Goal: Information Seeking & Learning: Find specific fact

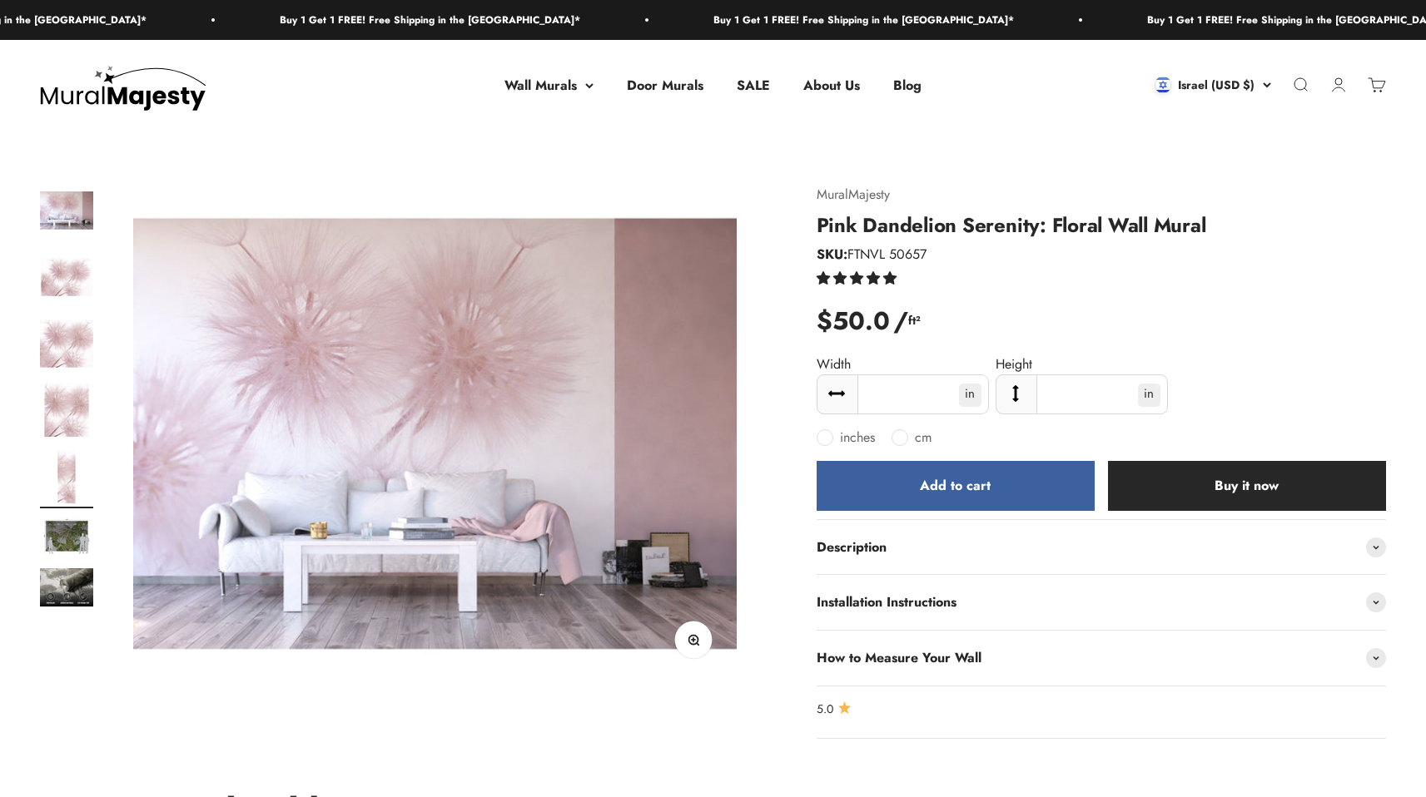
scroll to position [0, 2492]
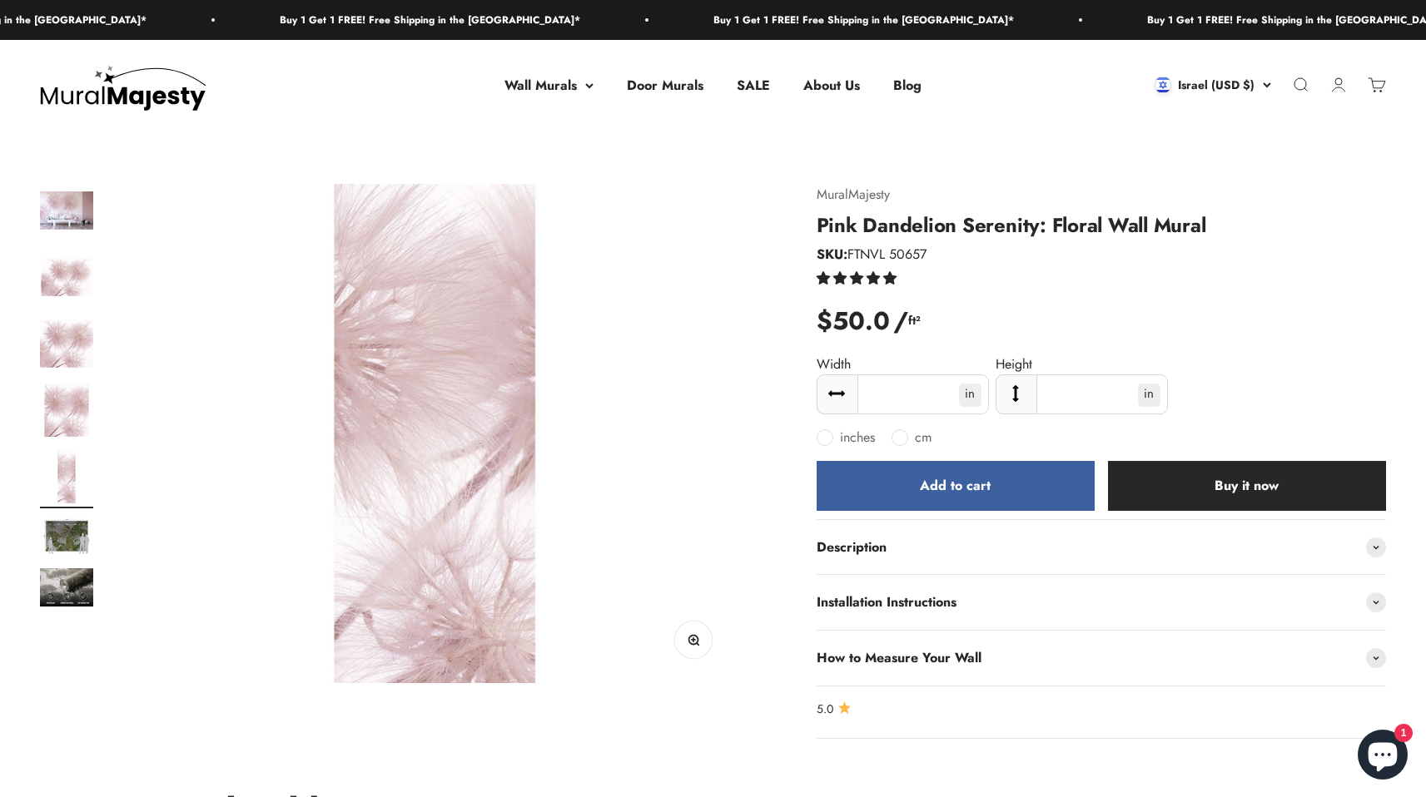
click at [66, 290] on img "Go to item 2" at bounding box center [66, 277] width 53 height 53
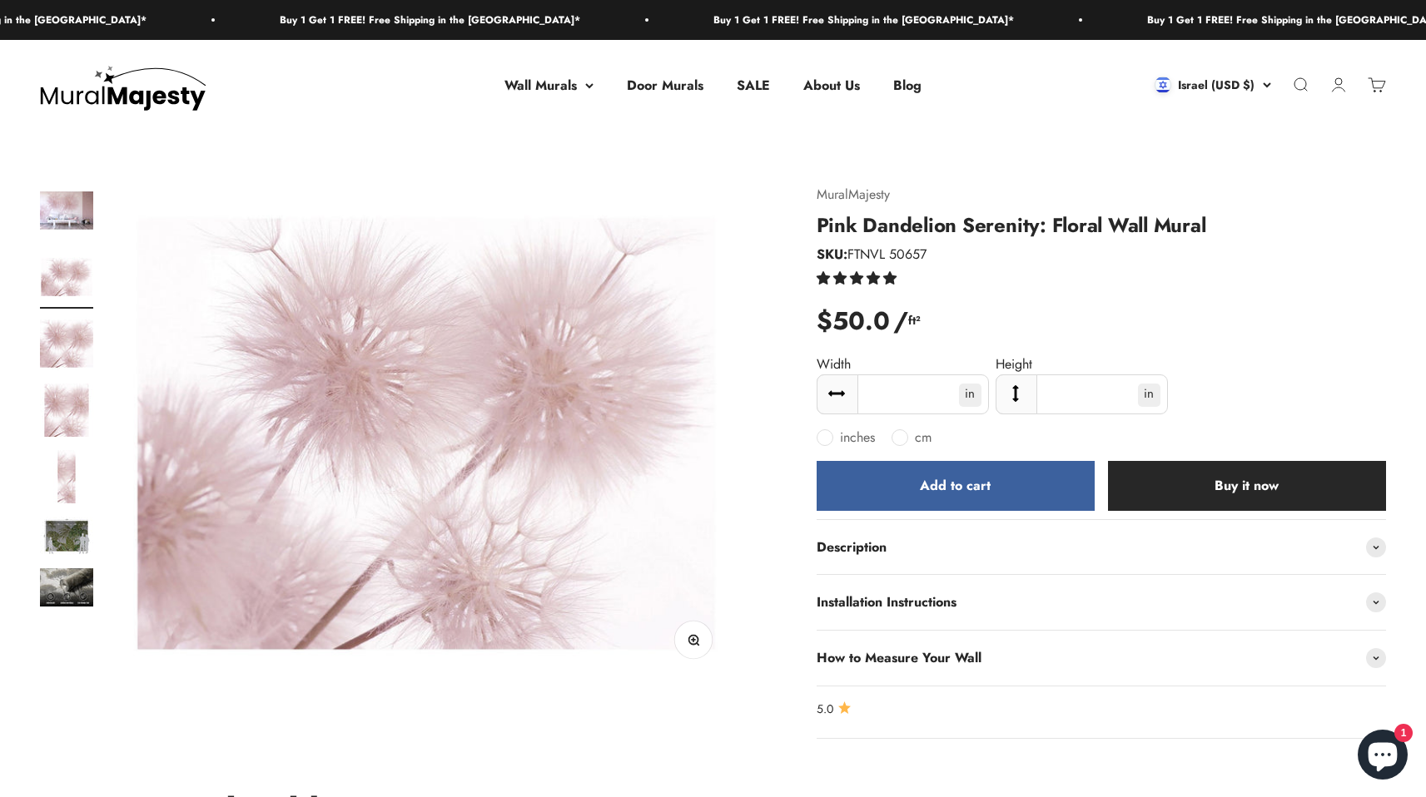
scroll to position [0, 623]
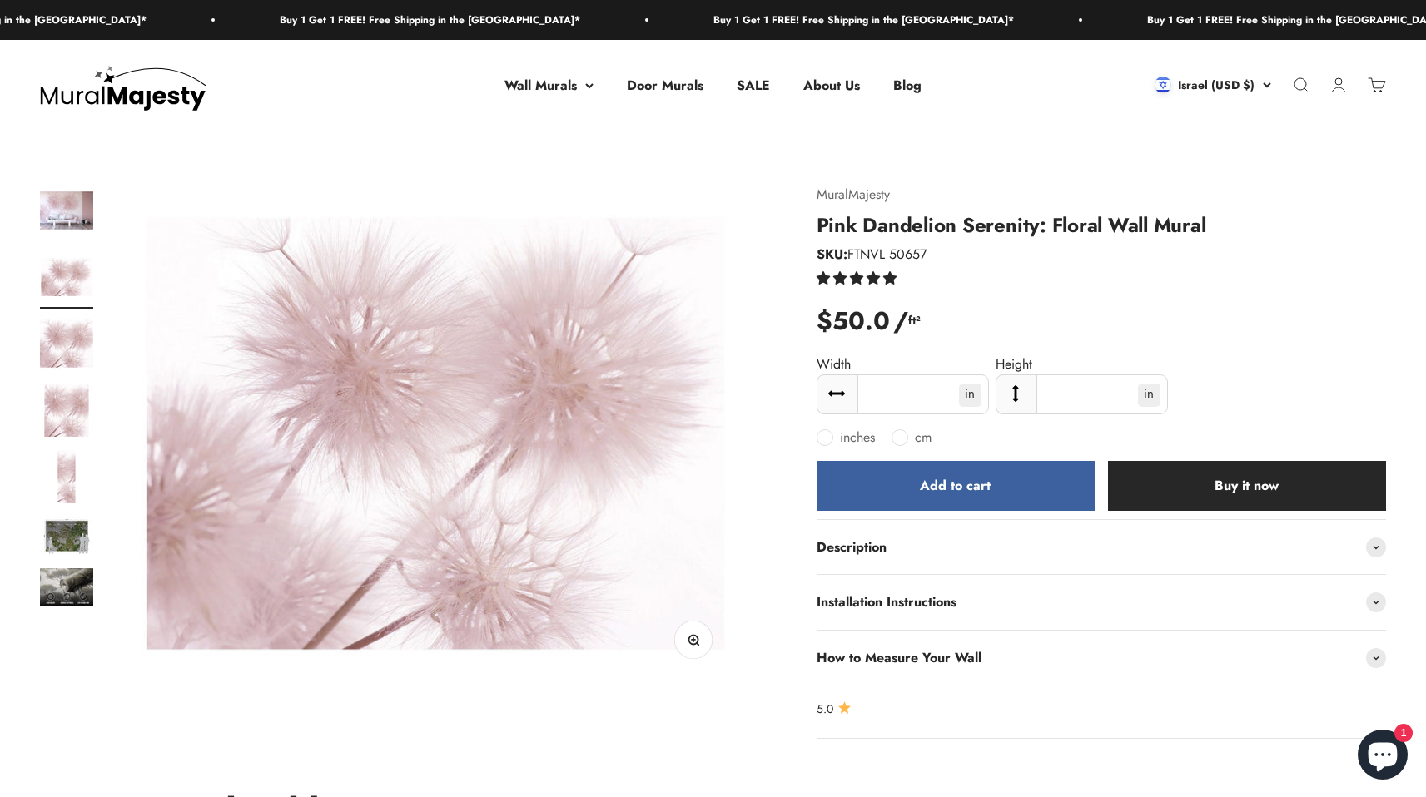
click at [77, 352] on img "Go to item 3" at bounding box center [66, 343] width 53 height 53
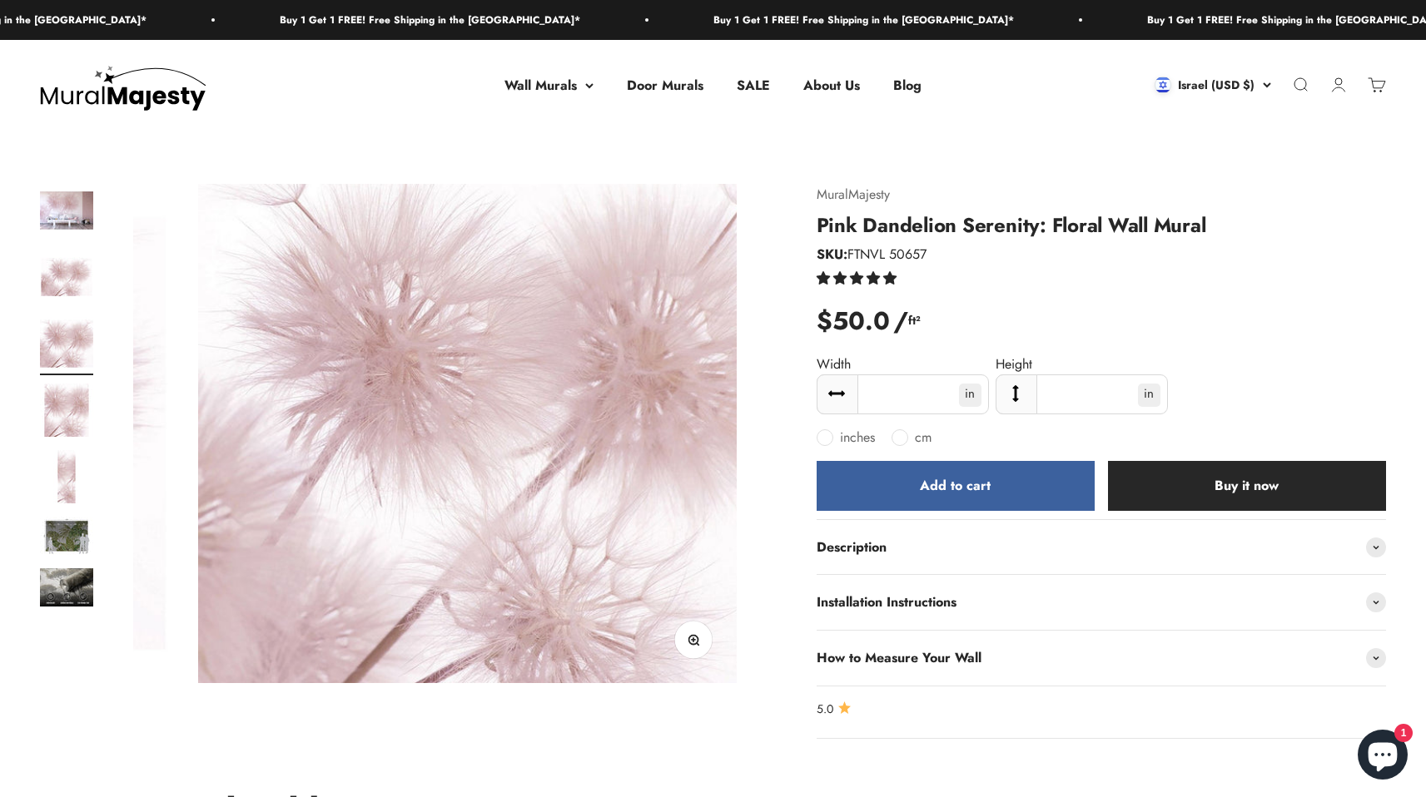
scroll to position [0, 1246]
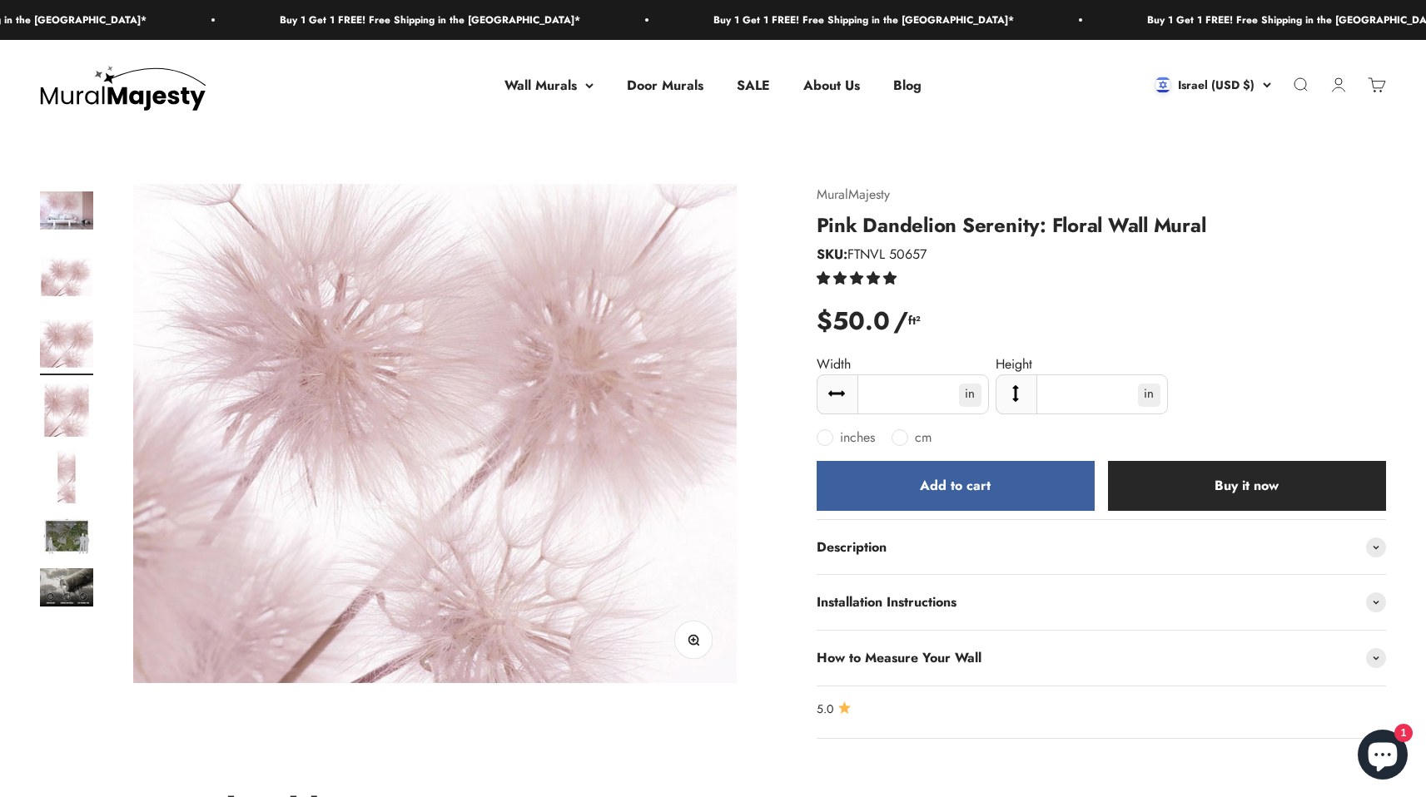
drag, startPoint x: 858, startPoint y: 256, endPoint x: 933, endPoint y: 261, distance: 75.1
click at [933, 261] on p "SKU: FTNVL 50657" at bounding box center [1101, 255] width 569 height 22
copy span "FTNVL 50657"
click at [54, 276] on img "Go to item 2" at bounding box center [66, 277] width 53 height 53
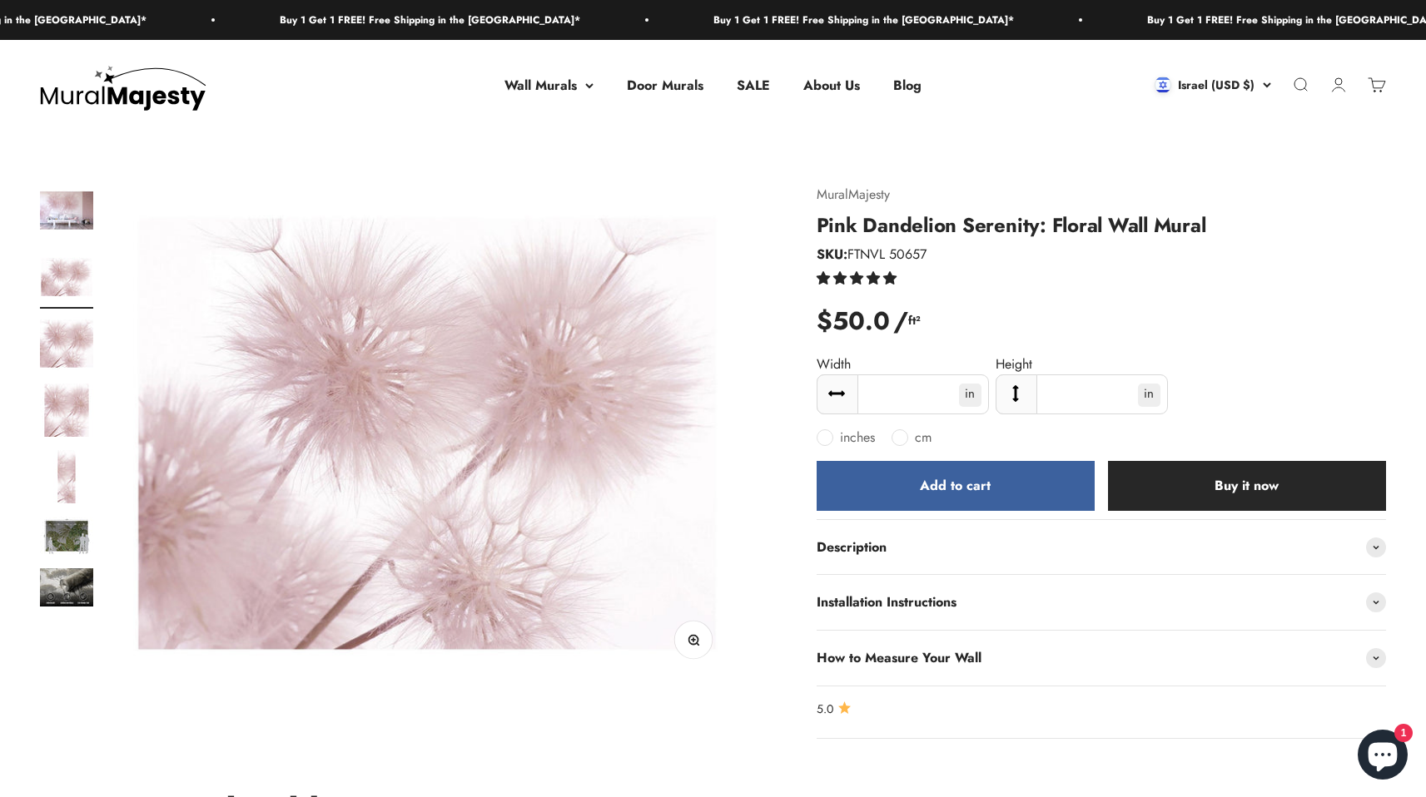
click at [66, 417] on img "Go to item 4" at bounding box center [66, 410] width 53 height 53
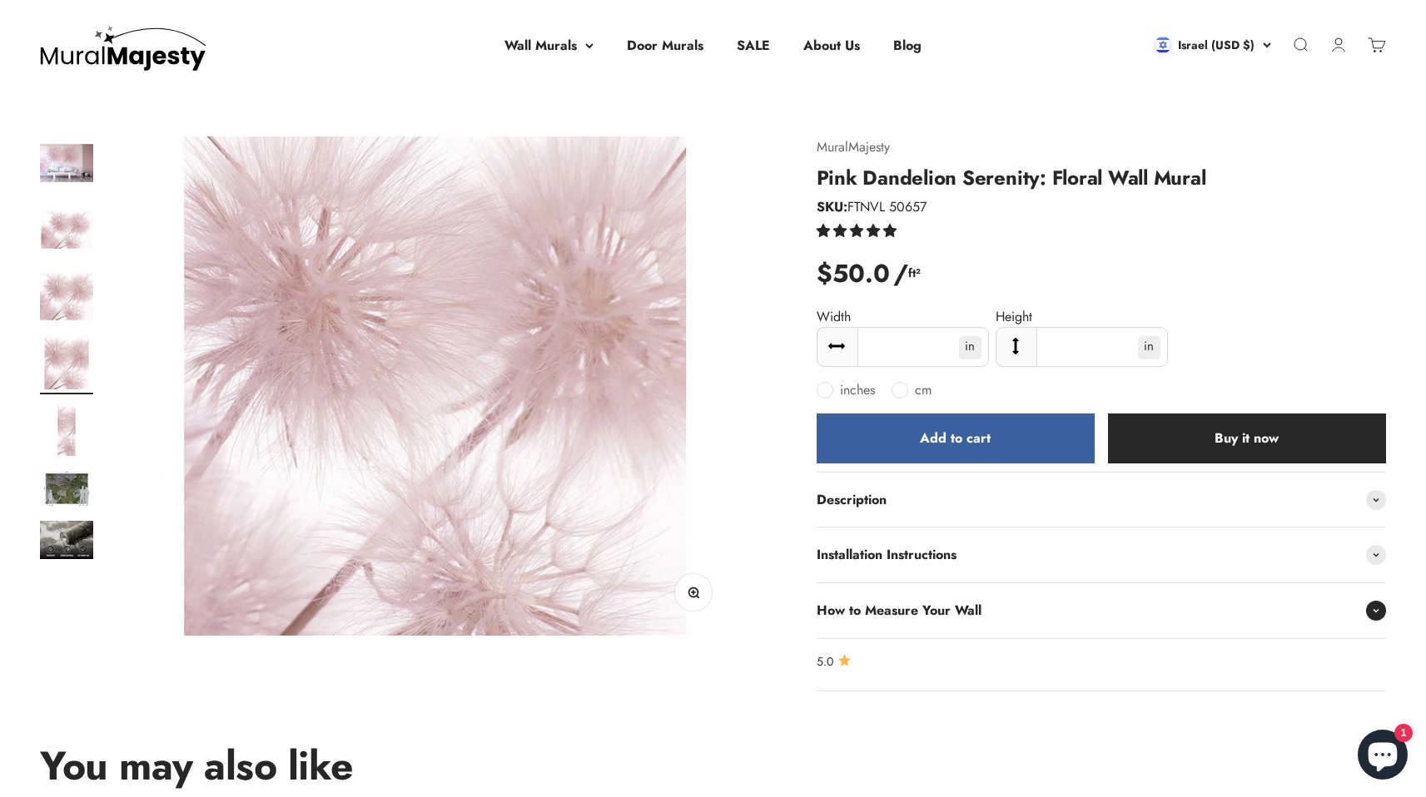
scroll to position [44, 0]
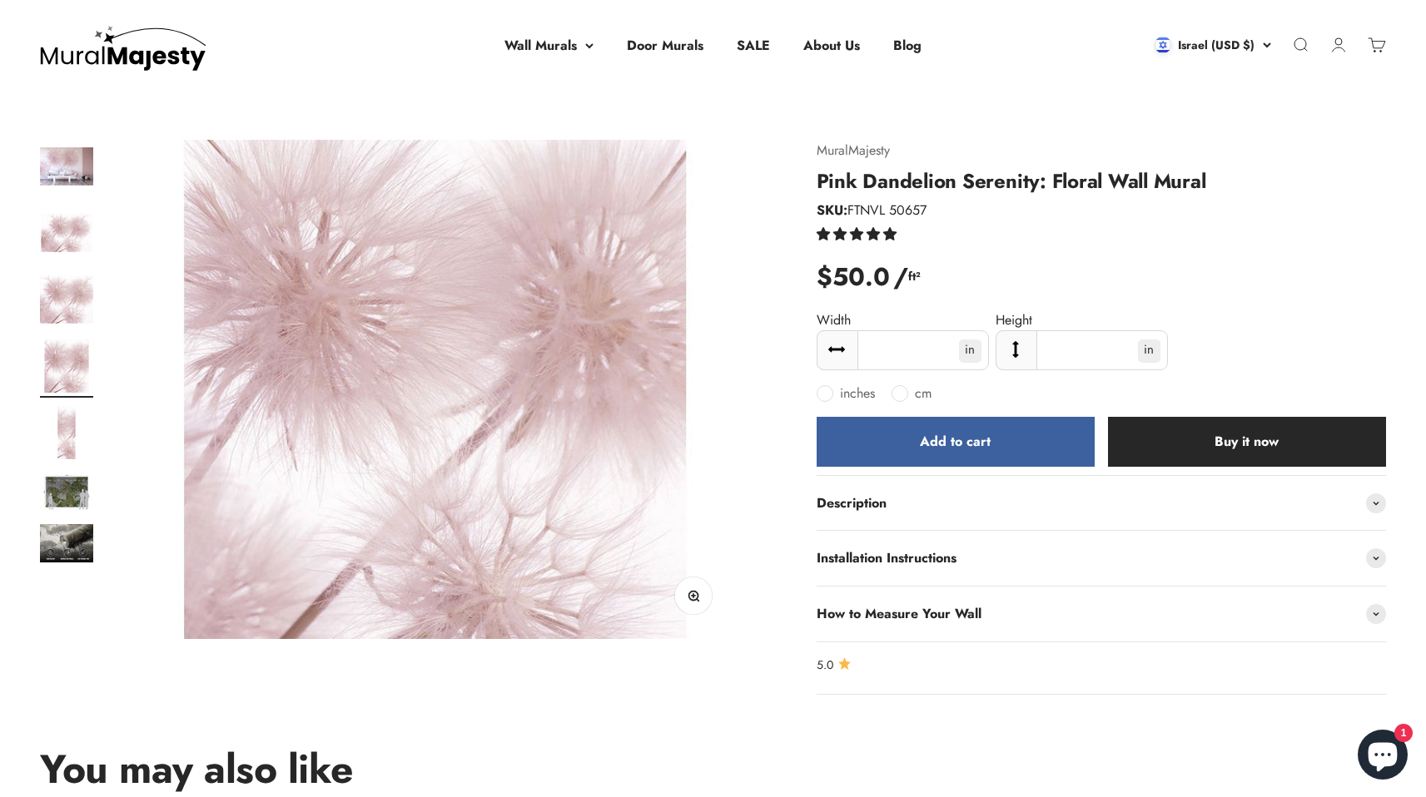
click at [1112, 264] on div "$ 50.0 / ft² Sold out Save $-50.00" at bounding box center [1101, 277] width 569 height 40
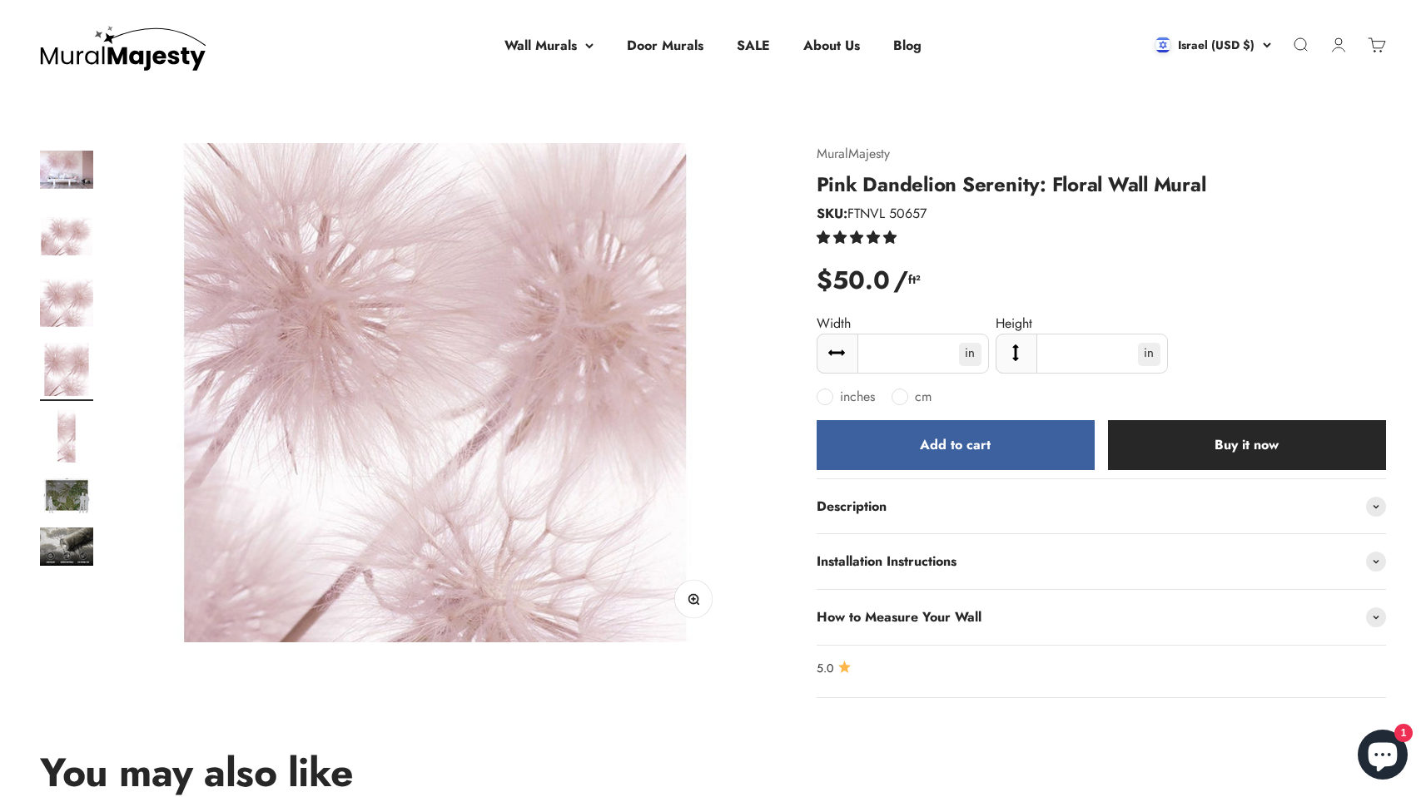
scroll to position [0, 1869]
